Goal: Entertainment & Leisure: Consume media (video, audio)

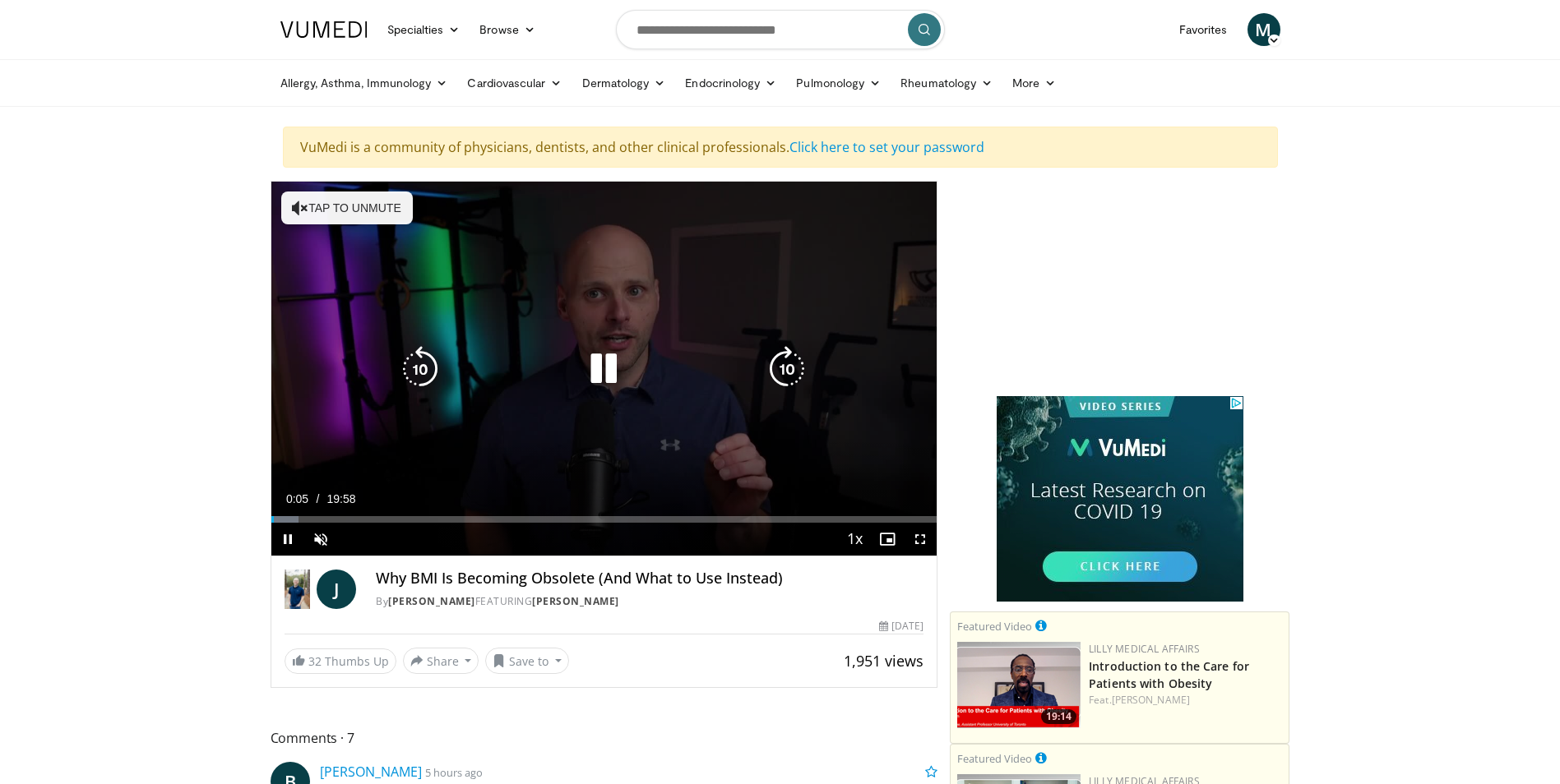
click at [363, 205] on button "Tap to unmute" at bounding box center [346, 207] width 132 height 33
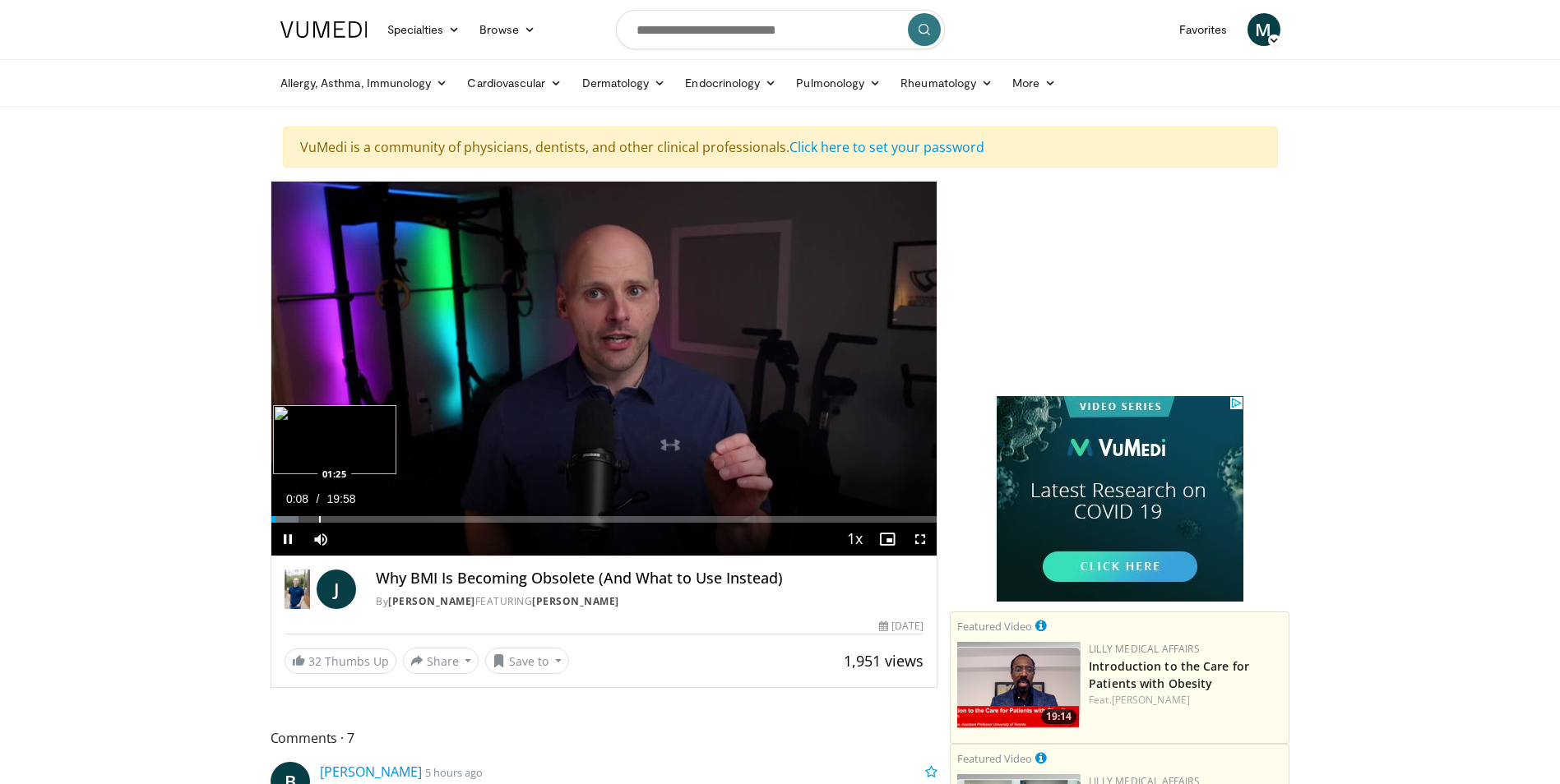
click at [315, 518] on div "Loaded : 4.13% 00:08 01:25" at bounding box center [604, 518] width 666 height 6
click at [381, 519] on div "Progress Bar" at bounding box center [381, 518] width 2 height 6
click at [416, 515] on div "Loaded : 0.00% 04:20 04:20" at bounding box center [604, 514] width 666 height 15
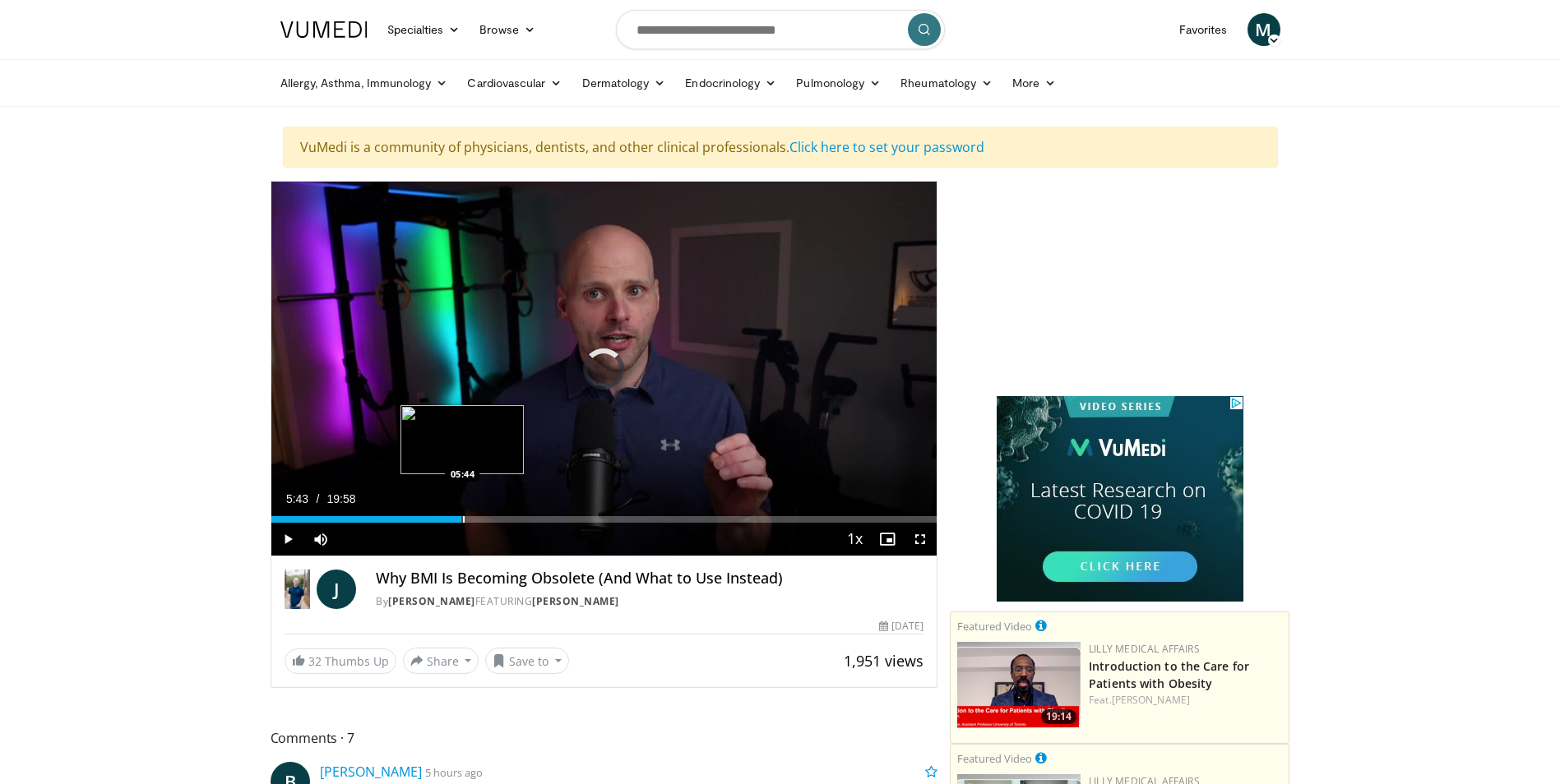
click at [461, 519] on div "Loaded : 27.32% 04:21 05:44" at bounding box center [604, 518] width 666 height 6
click at [504, 516] on div "Progress Bar" at bounding box center [504, 518] width 2 height 6
click at [551, 518] on div "Progress Bar" at bounding box center [552, 518] width 2 height 6
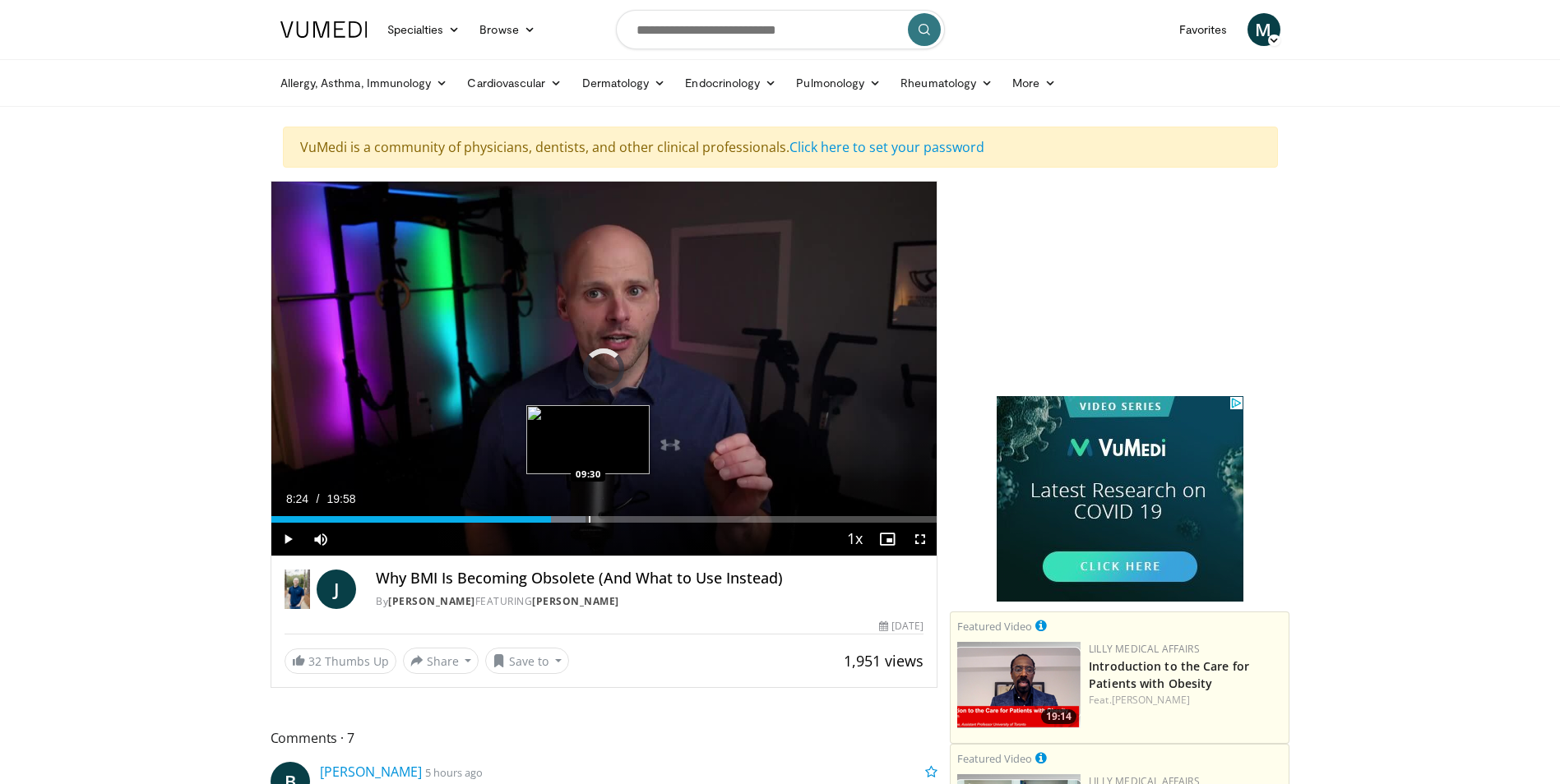
click at [589, 520] on div "Progress Bar" at bounding box center [590, 518] width 2 height 6
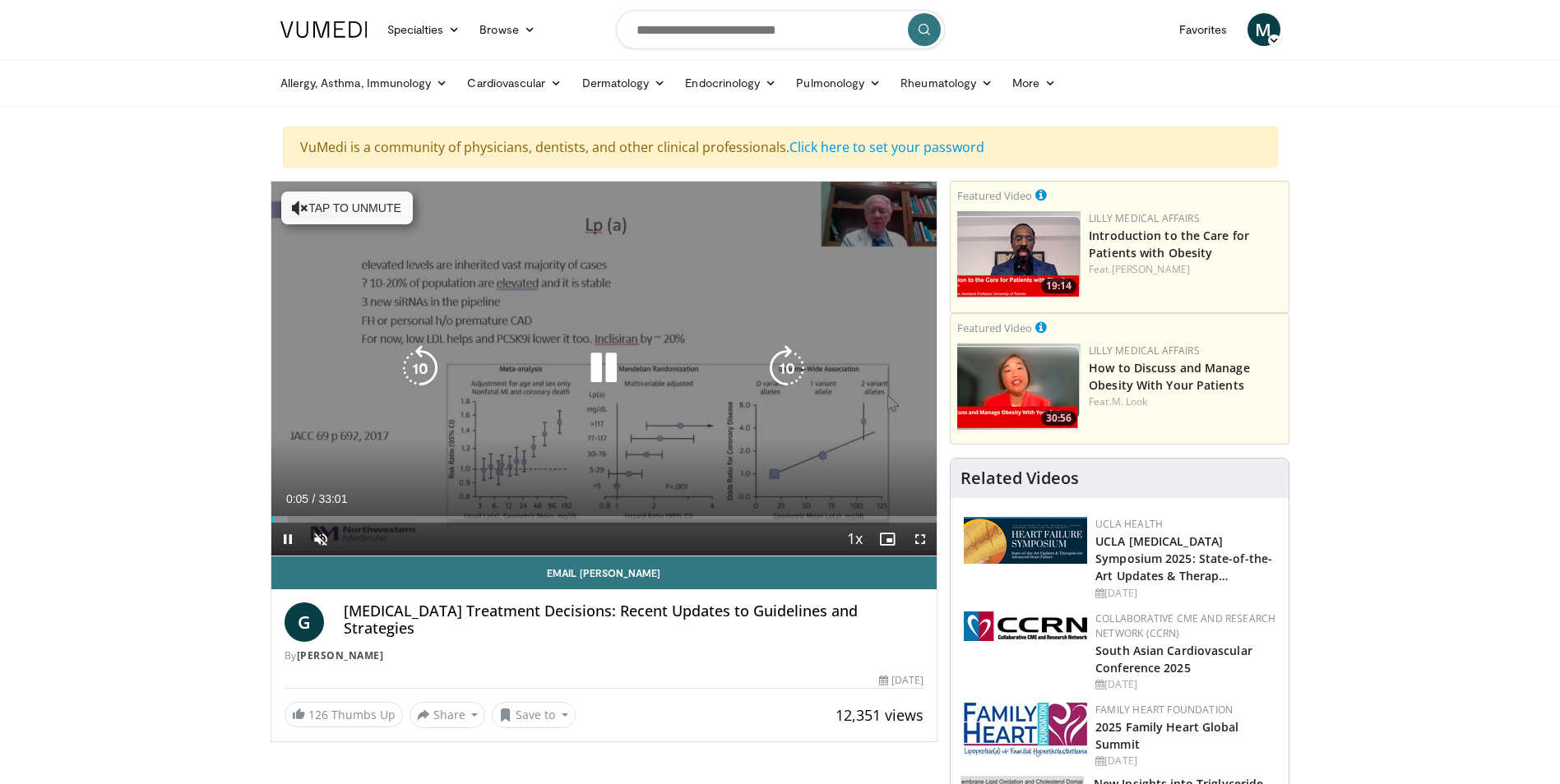
click at [603, 358] on icon "Video Player" at bounding box center [603, 368] width 46 height 46
